Goal: Task Accomplishment & Management: Manage account settings

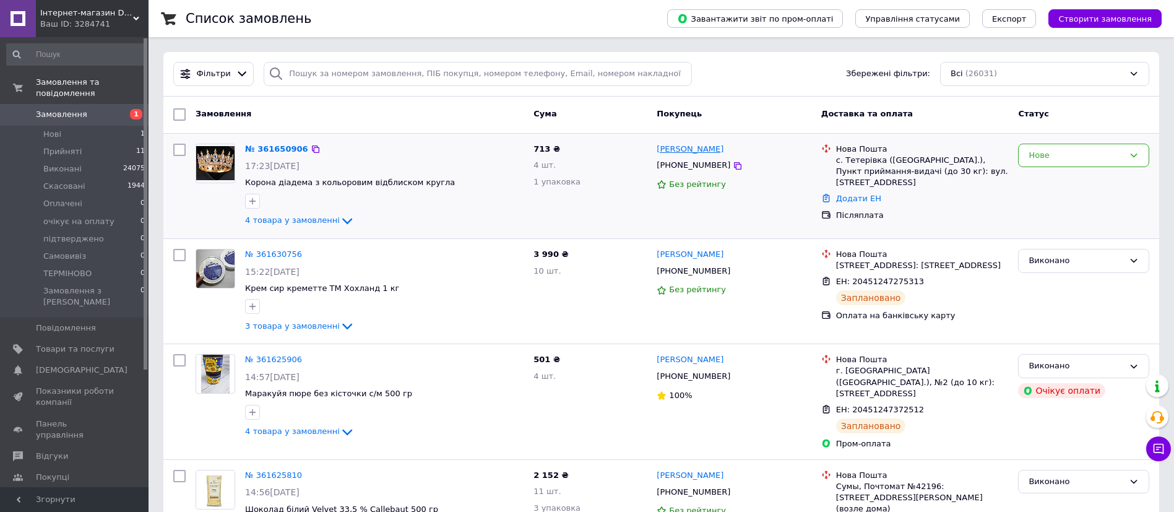
click at [671, 144] on link "Оксана Коваль" at bounding box center [690, 150] width 67 height 12
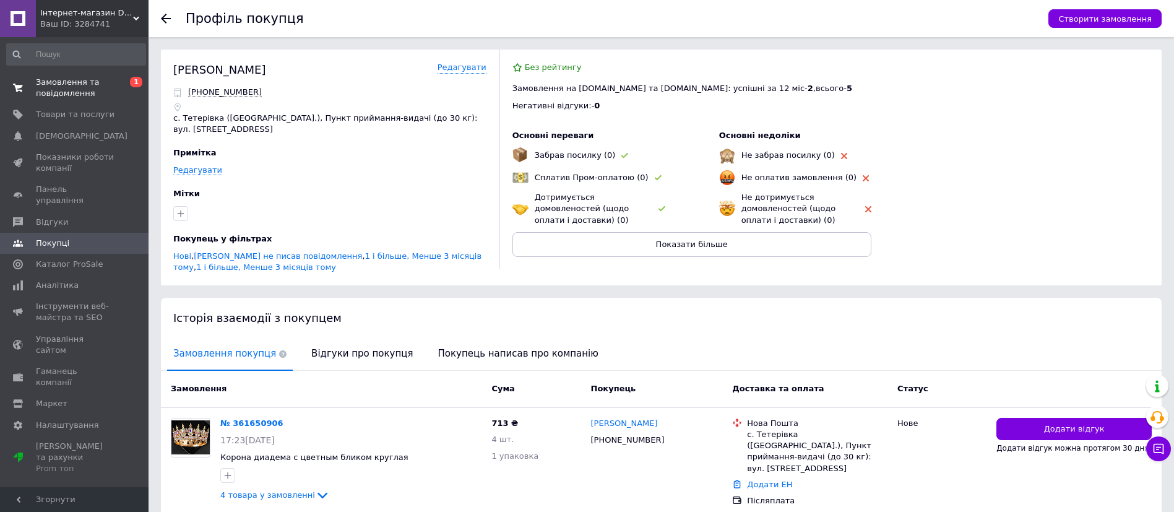
click at [73, 82] on span "Замовлення та повідомлення" at bounding box center [75, 88] width 79 height 22
